Goal: Transaction & Acquisition: Purchase product/service

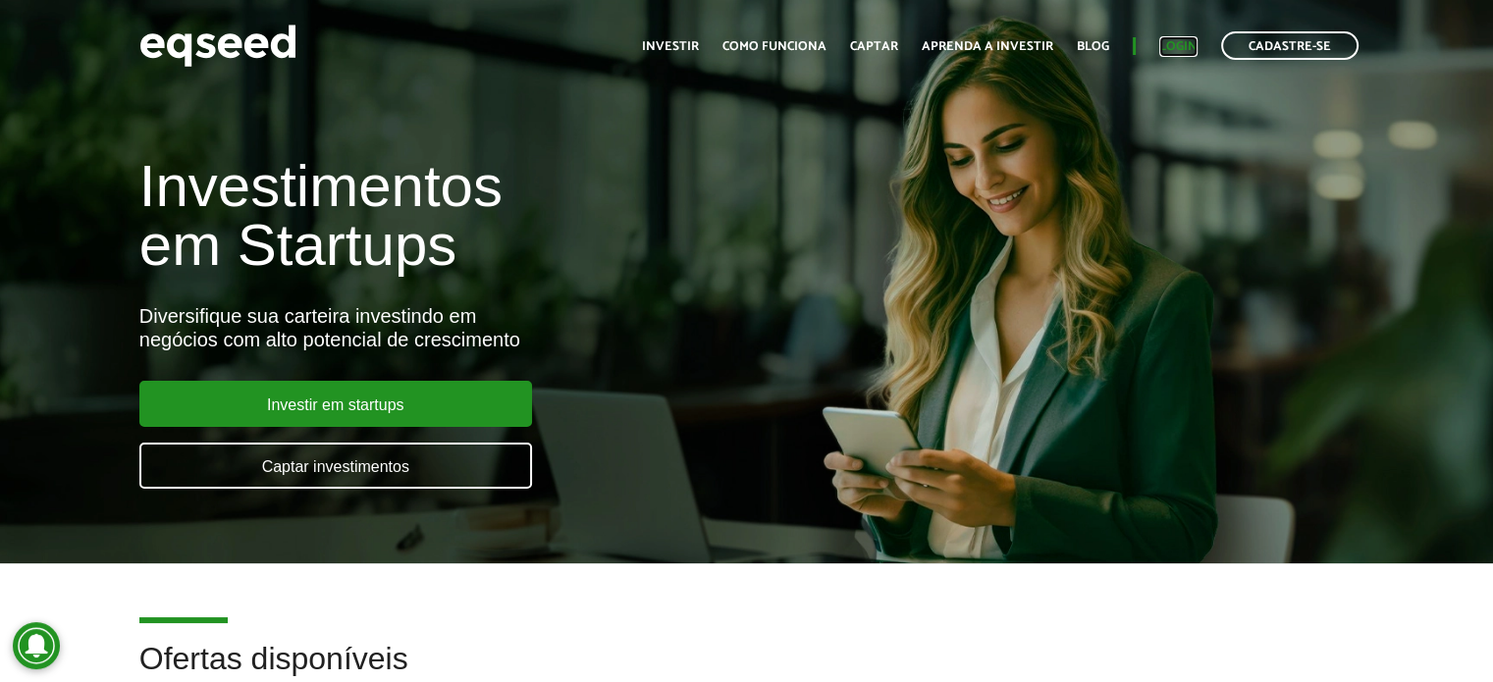
click at [1180, 42] on link "Login" at bounding box center [1178, 46] width 38 height 13
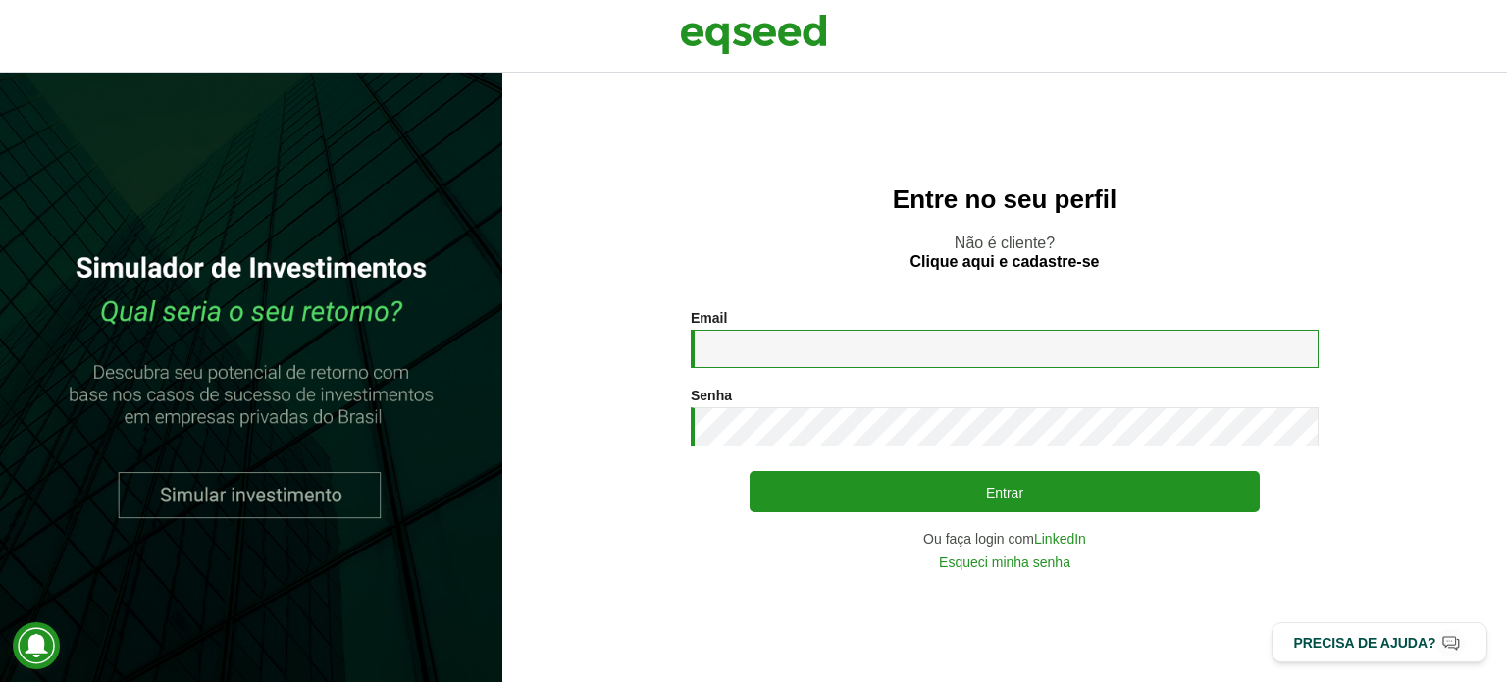
click at [772, 337] on input "Email *" at bounding box center [1005, 349] width 628 height 38
type input "**********"
click at [750, 471] on button "Entrar" at bounding box center [1005, 491] width 510 height 41
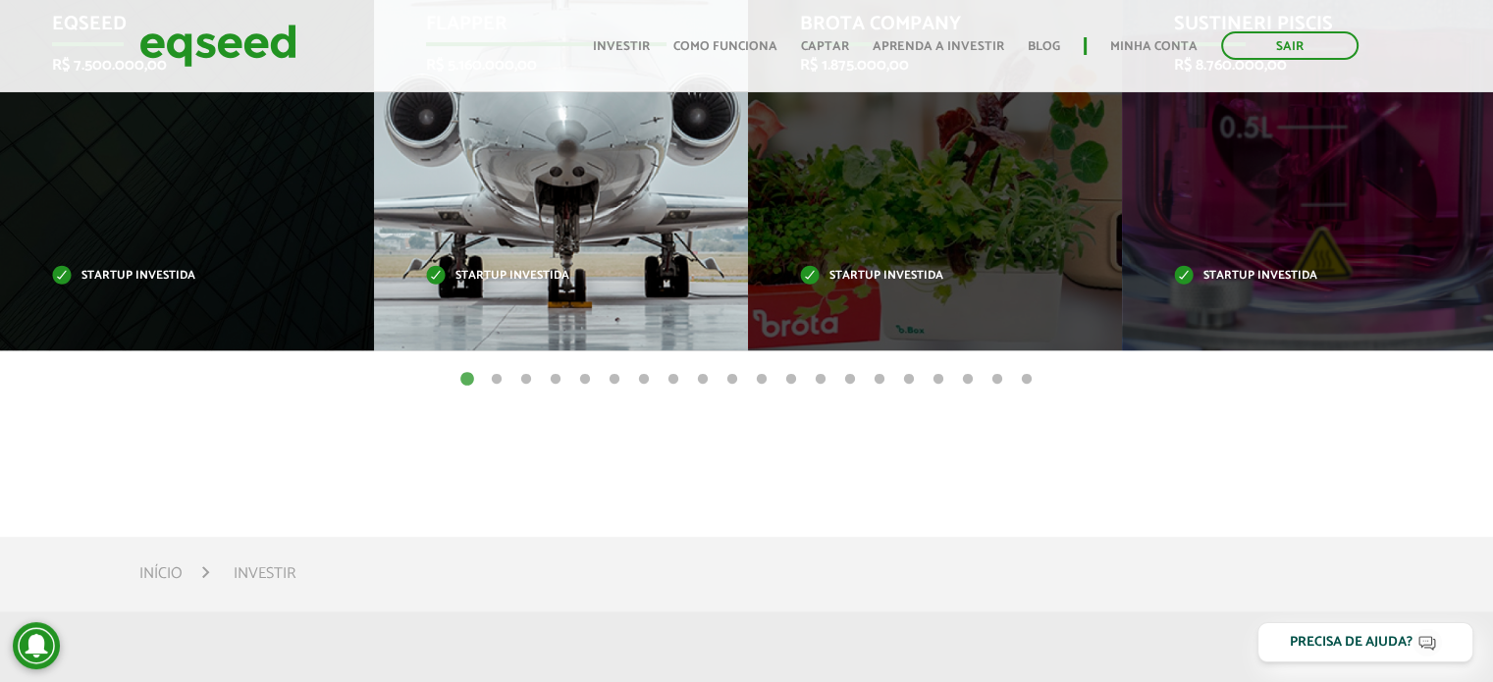
scroll to position [785, 0]
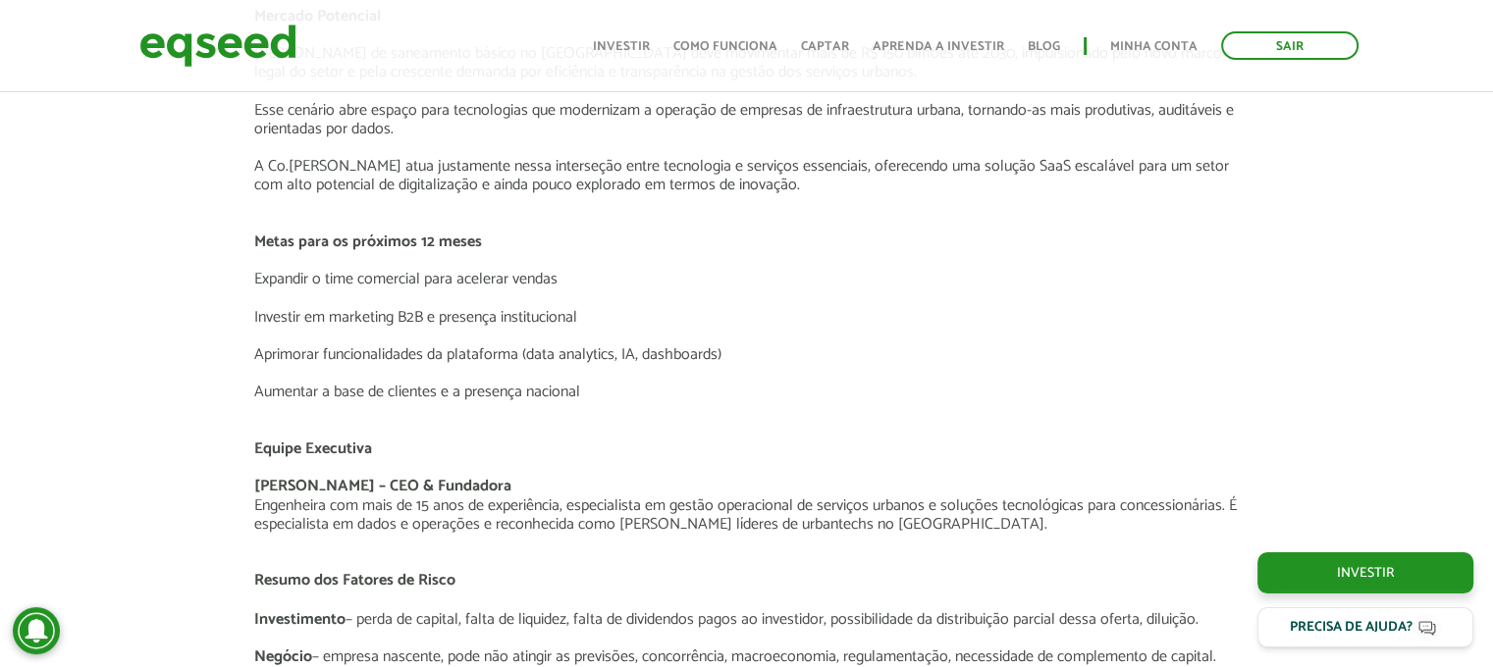
scroll to position [3140, 0]
